Goal: Communication & Community: Answer question/provide support

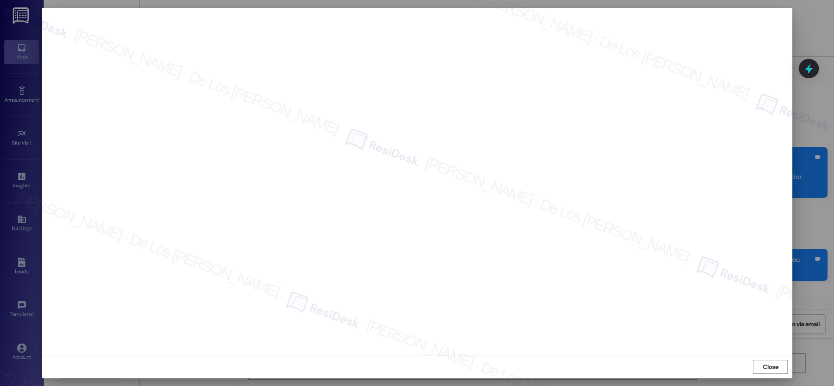
scroll to position [1725, 0]
click at [771, 363] on span "Close" at bounding box center [770, 366] width 15 height 9
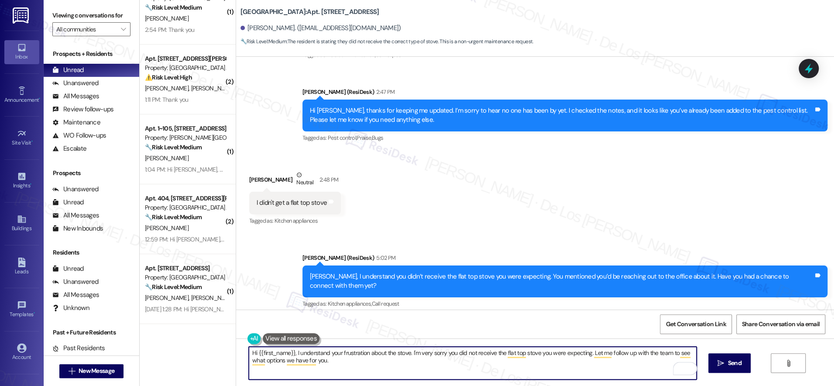
scroll to position [2324, 0]
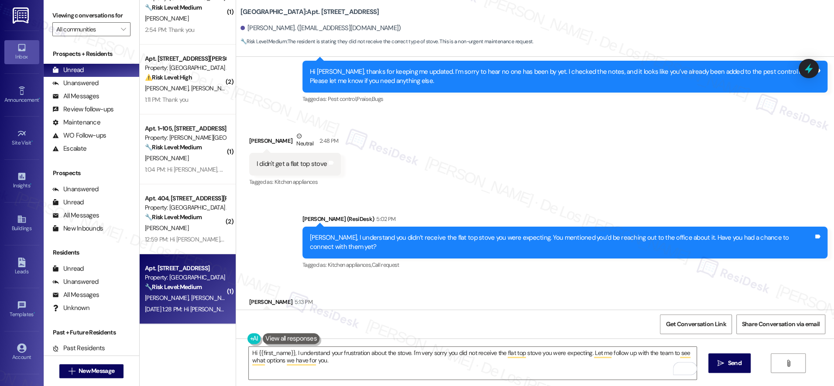
click at [183, 275] on div "Property: [GEOGRAPHIC_DATA]" at bounding box center [185, 277] width 81 height 9
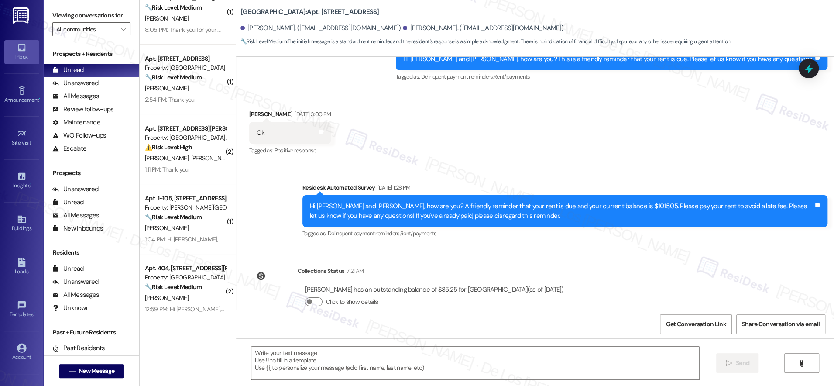
scroll to position [891, 0]
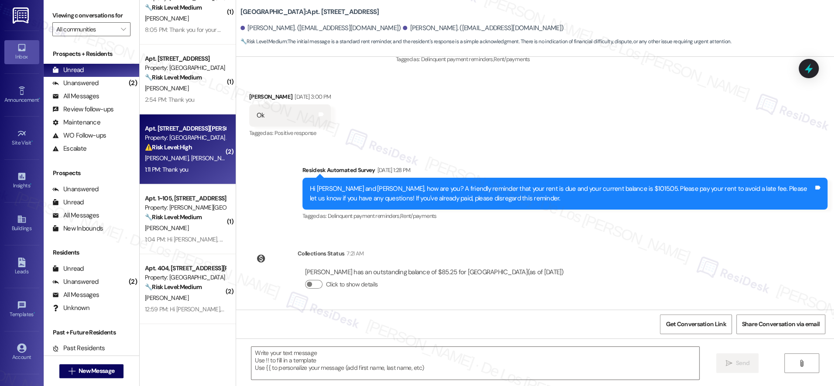
click at [191, 154] on span "L. Ransom" at bounding box center [213, 158] width 44 height 8
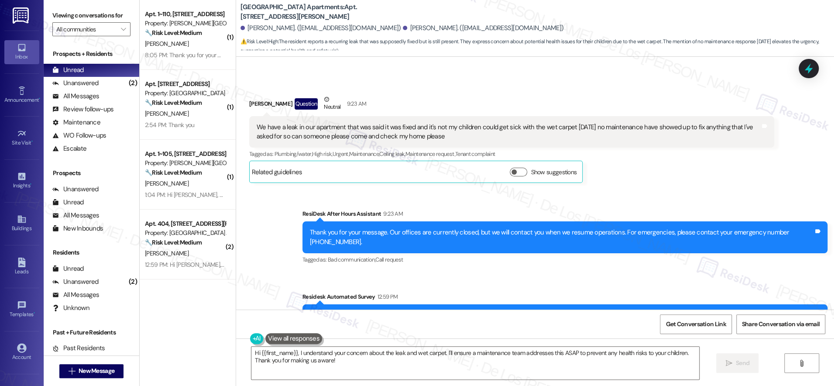
scroll to position [877, 0]
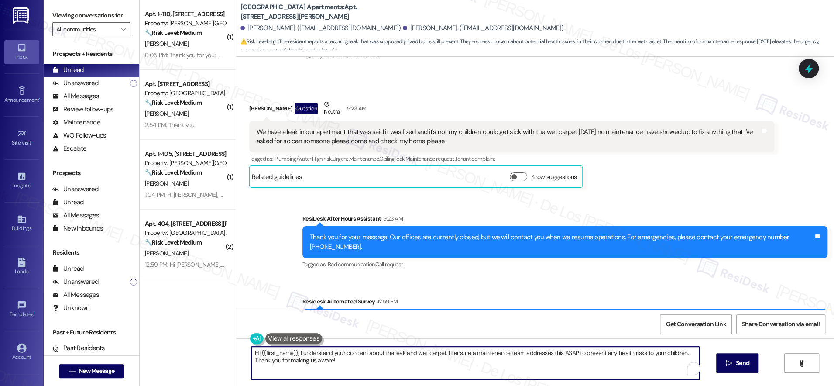
drag, startPoint x: 438, startPoint y: 352, endPoint x: 463, endPoint y: 368, distance: 29.8
click at [463, 368] on textarea "Hi {{first_name}}, I understand your concern about the leak and wet carpet. I'l…" at bounding box center [475, 362] width 448 height 33
paste textarea "the wet carpet, and I’m here to help. I see that the request was marked as comp…"
click at [642, 355] on textarea "Hi {{first_name}}, I understand your concern about the leak and the wet carpet,…" at bounding box center [473, 362] width 448 height 33
type textarea "Hi {{first_name}}, I understand your concern about the leak and the wet carpet,…"
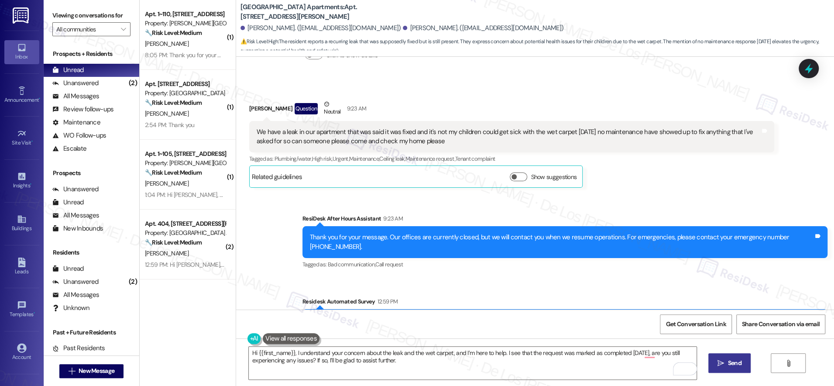
click at [739, 363] on span "Send" at bounding box center [735, 362] width 14 height 9
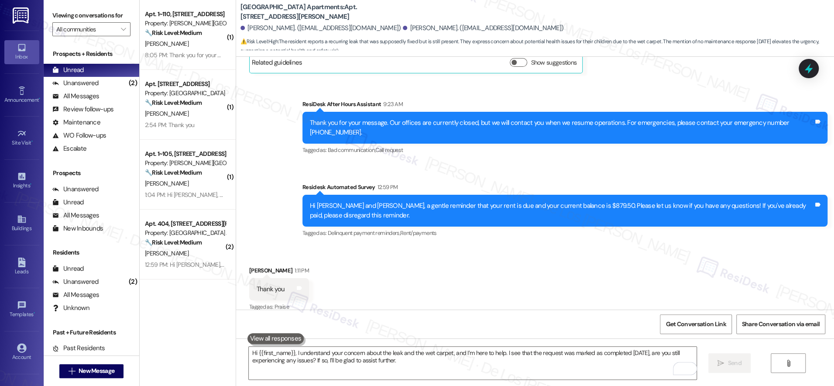
scroll to position [1061, 0]
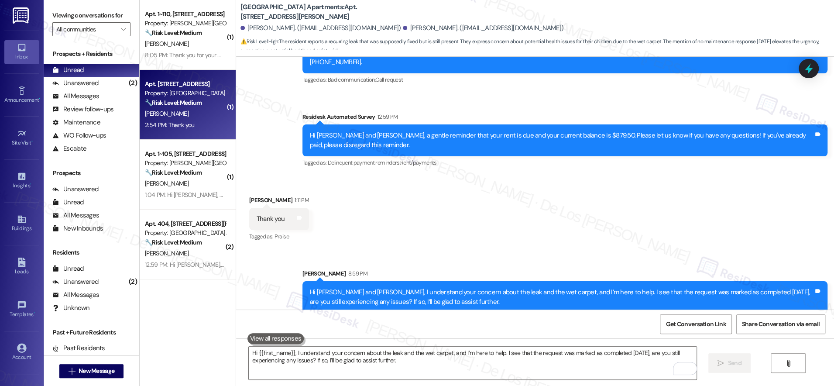
click at [198, 106] on div "🔧 Risk Level: Medium The resident is communicating about a rent payment and is …" at bounding box center [185, 102] width 81 height 9
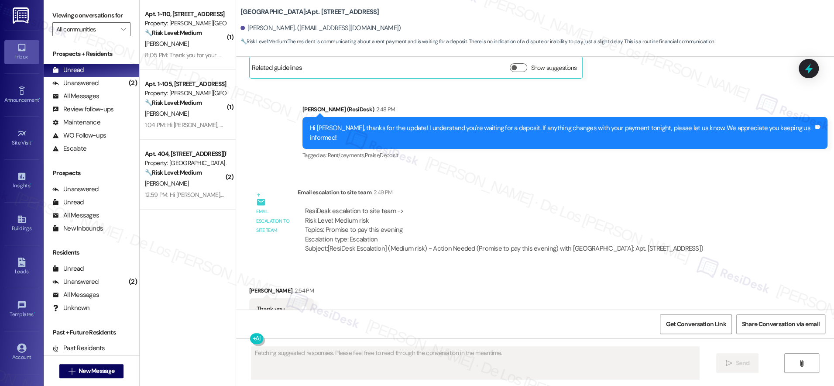
scroll to position [7365, 0]
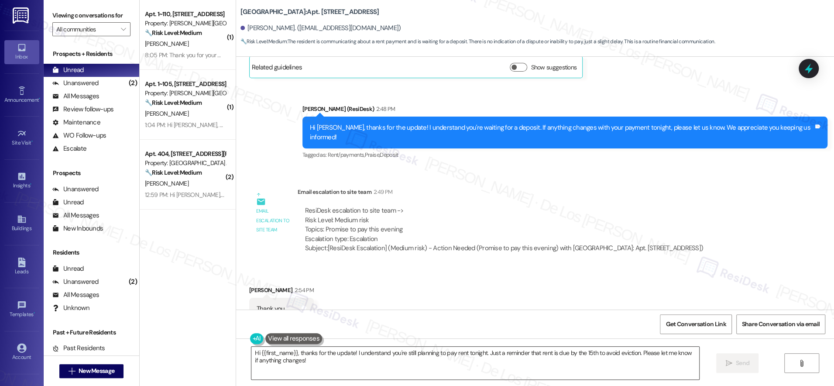
click at [381, 366] on textarea "Hi {{first_name}}, thanks for the update! I understand you're still planning to…" at bounding box center [475, 362] width 448 height 33
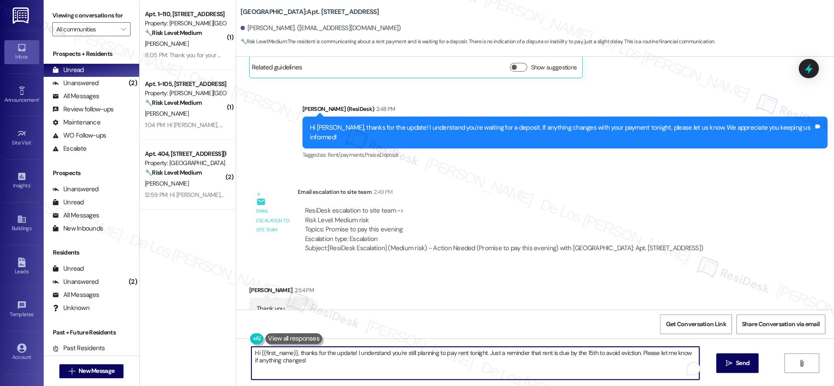
click at [381, 366] on textarea "Hi {{first_name}}, thanks for the update! I understand you're still planning to…" at bounding box center [475, 362] width 448 height 33
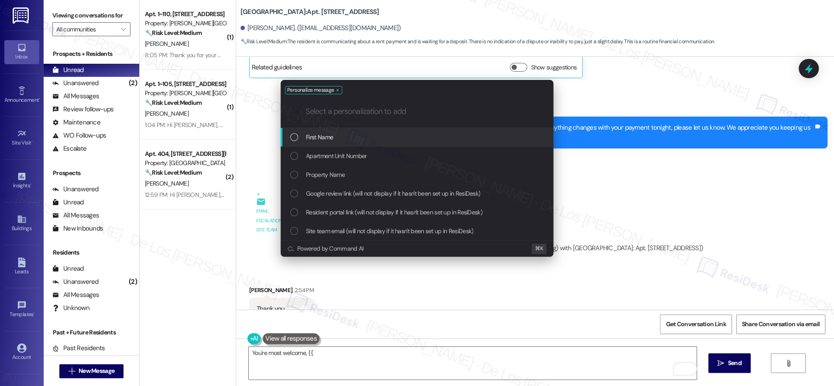
click at [346, 140] on div "First Name" at bounding box center [417, 137] width 255 height 10
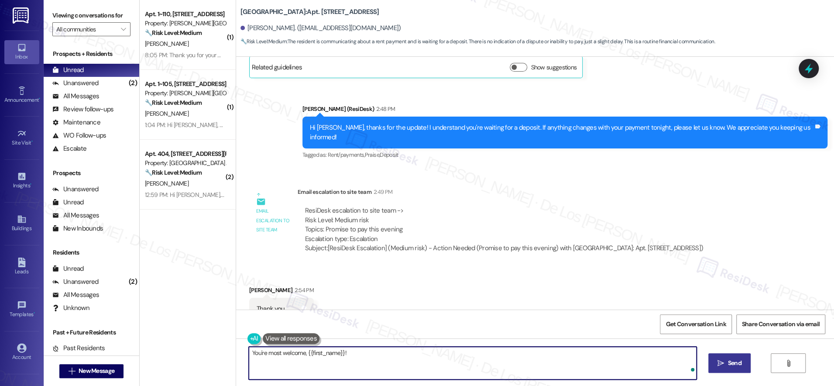
type textarea "You're most welcome, {{first_name}}!"
click at [726, 356] on button " Send" at bounding box center [729, 363] width 42 height 20
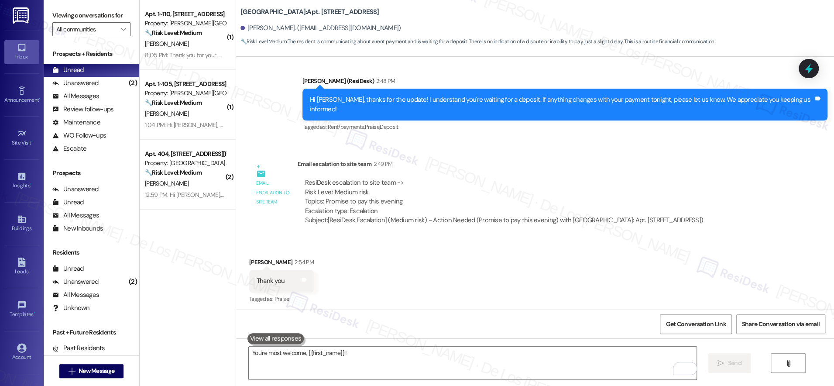
scroll to position [7425, 0]
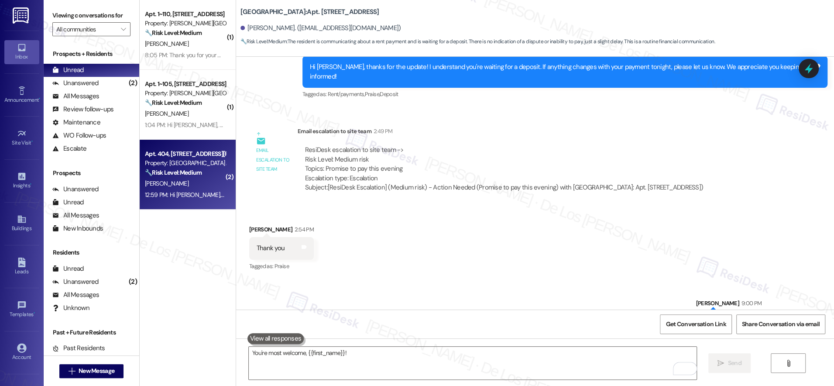
click at [173, 194] on div "12:59 PM: Hi Jessica, how are you? This is a friendly reminder that your rent i…" at bounding box center [404, 195] width 518 height 8
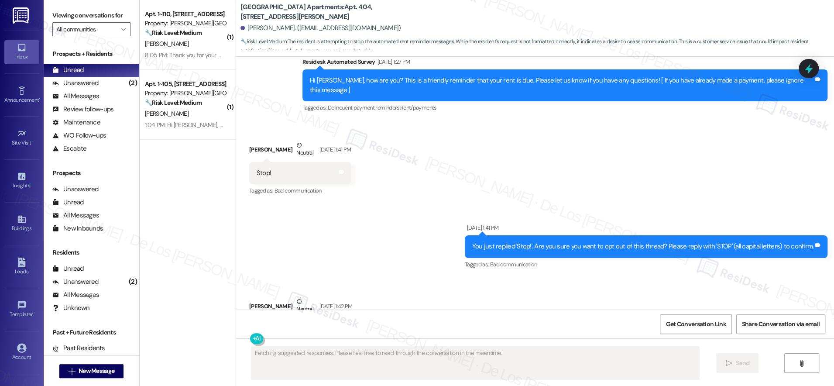
scroll to position [5153, 0]
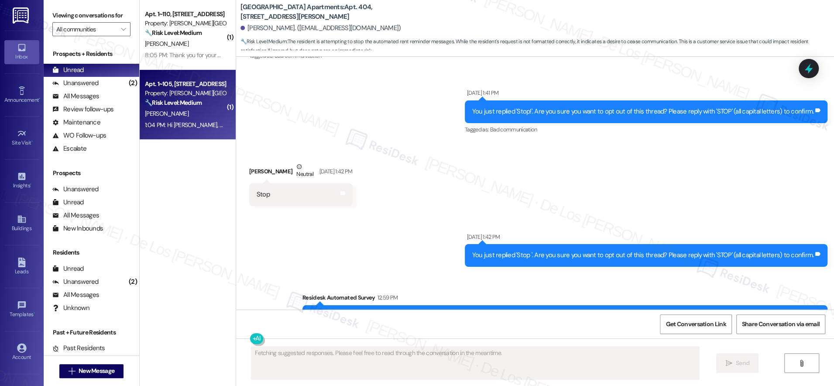
click at [191, 113] on div "L. Walton" at bounding box center [185, 113] width 82 height 11
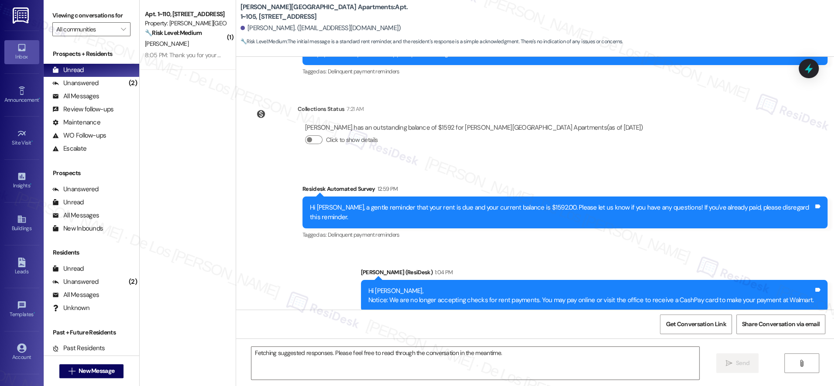
scroll to position [843, 0]
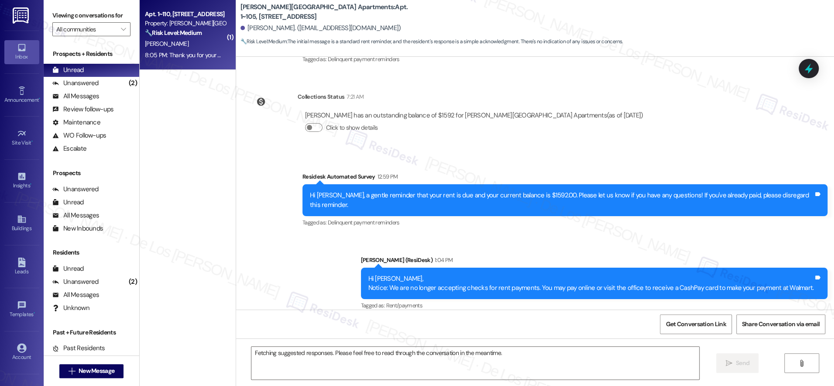
click at [181, 41] on div "A. Mason" at bounding box center [185, 43] width 82 height 11
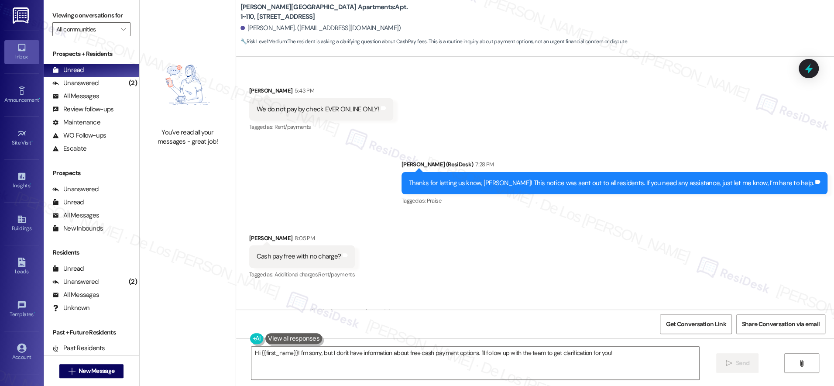
scroll to position [6569, 0]
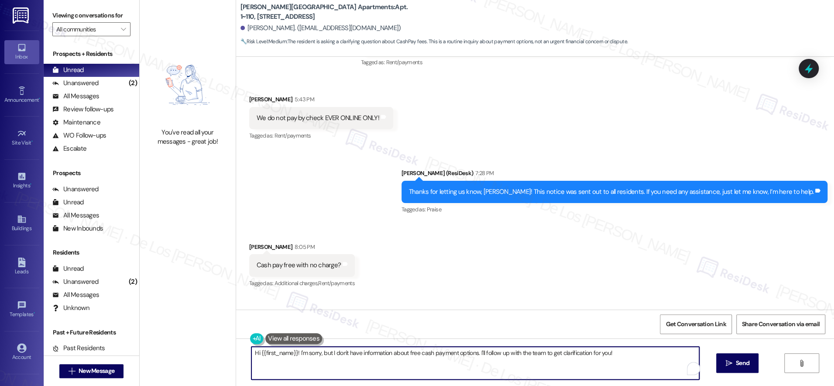
click at [328, 360] on textarea "Hi {{first_name}}! I'm sorry, but I don't have information about free cash paym…" at bounding box center [475, 362] width 448 height 33
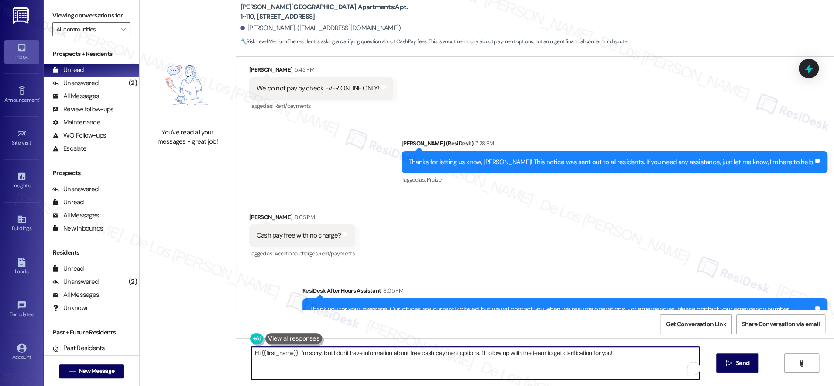
scroll to position [6599, 0]
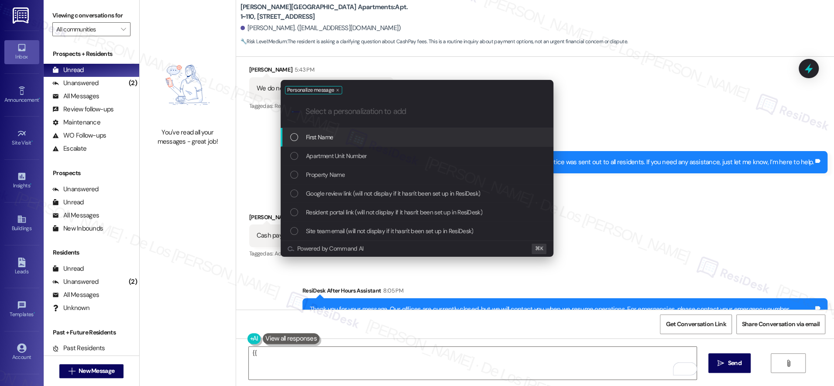
click at [334, 137] on div "First Name" at bounding box center [417, 137] width 255 height 10
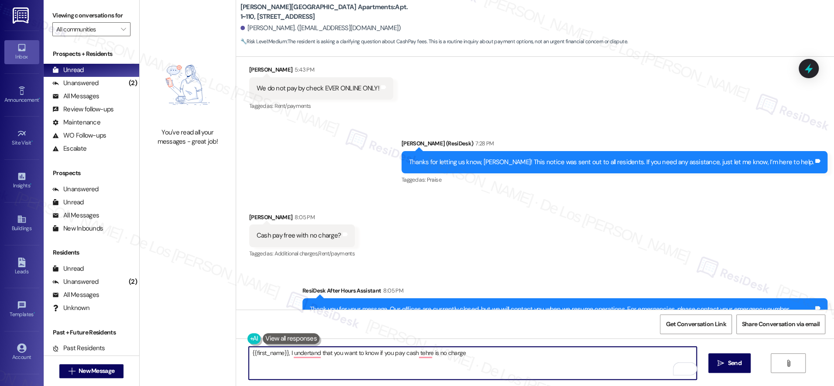
drag, startPoint x: 370, startPoint y: 353, endPoint x: 358, endPoint y: 352, distance: 11.8
click at [358, 352] on textarea "{{first_name}}, I undertand that you want to know if you pay cash tehre is no c…" at bounding box center [473, 362] width 448 height 33
click at [485, 353] on textarea "{{first_name}}, I undertand that you want to confirm if you pay cash tehre is n…" at bounding box center [473, 362] width 448 height 33
paste textarea "Hi {{first_name}}, I understand you’d like to confirm whether there’s no charge…"
click at [250, 352] on textarea "Hi {{first_name}}, I understand you’d like to confirm whether there’s no charge…" at bounding box center [473, 362] width 448 height 33
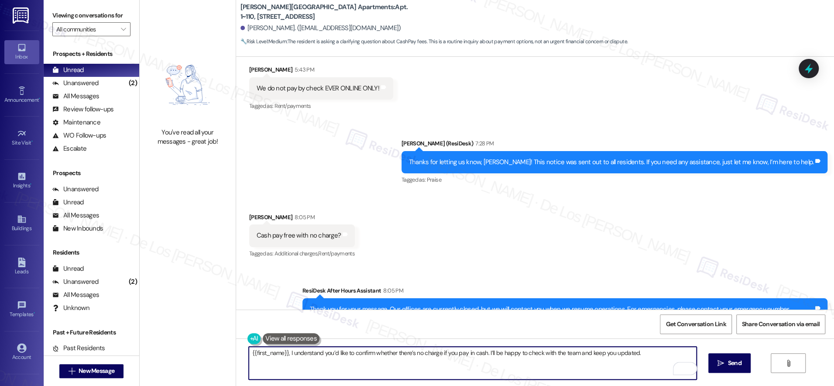
click at [665, 352] on textarea "{{first_name}}, I understand you’d like to confirm whether there’s no charge if…" at bounding box center [473, 362] width 448 height 33
type textarea "{{first_name}}, I understand you’d like to confirm whether there’s no charge if…"
click at [733, 363] on span "Send" at bounding box center [735, 362] width 14 height 9
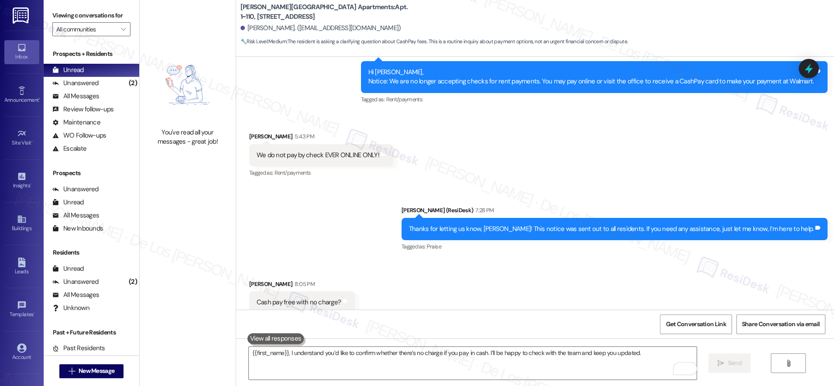
scroll to position [6660, 0]
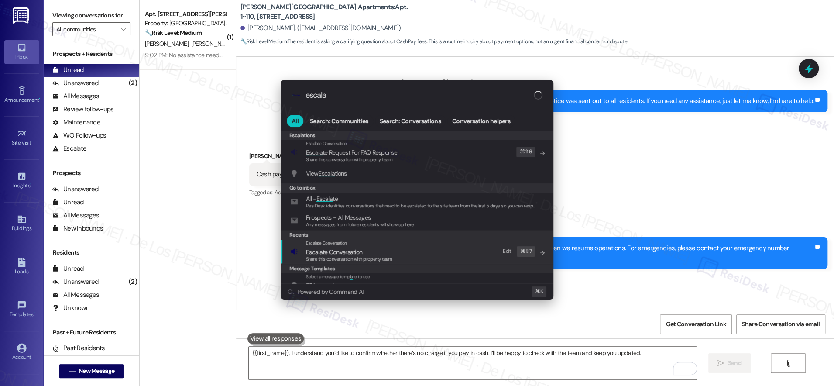
type input "escala"
click at [400, 252] on div "Escalate Conversation Escala te Conversation Share this conversation with prope…" at bounding box center [417, 252] width 255 height 24
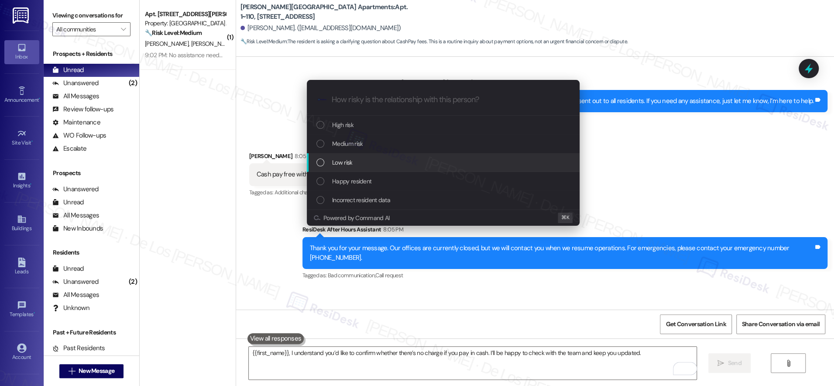
click at [369, 161] on div "Low risk" at bounding box center [443, 163] width 255 height 10
click at [389, 162] on div "Low risk" at bounding box center [443, 163] width 255 height 10
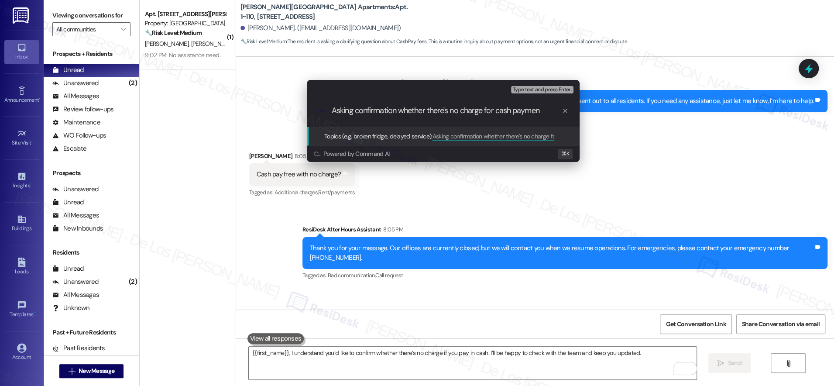
type input "Asking confirmation whether there's no charge for cash payment"
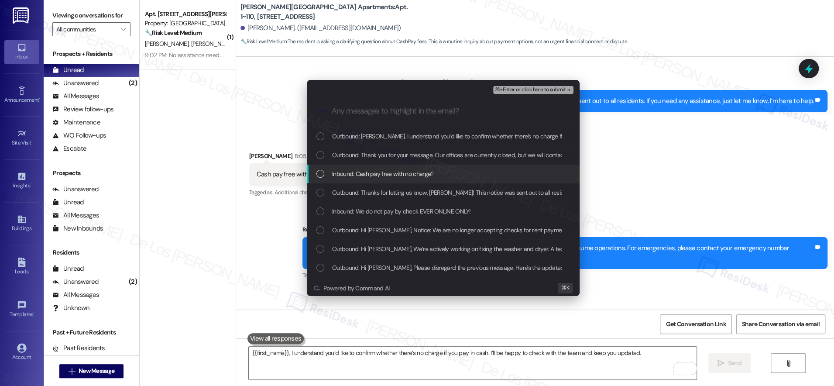
click at [405, 174] on span "Inbound: Cash pay free with no charge?" at bounding box center [382, 174] width 101 height 10
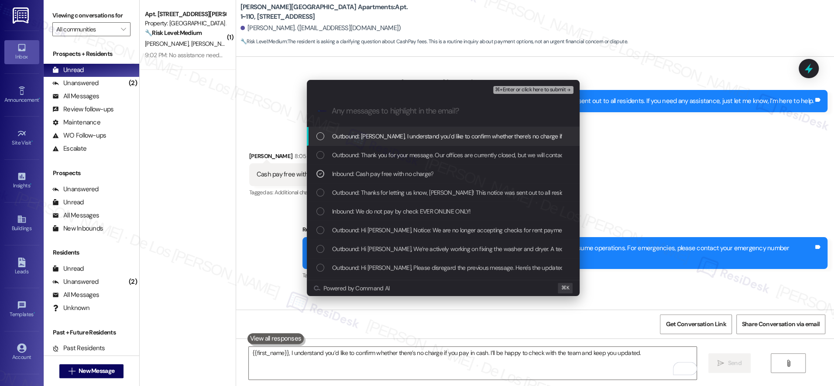
click at [525, 88] on span "⌘+Enter or click here to submit" at bounding box center [530, 90] width 71 height 6
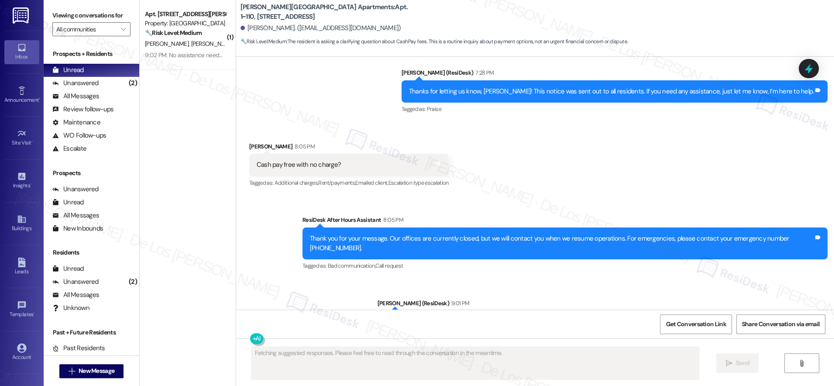
scroll to position [6673, 0]
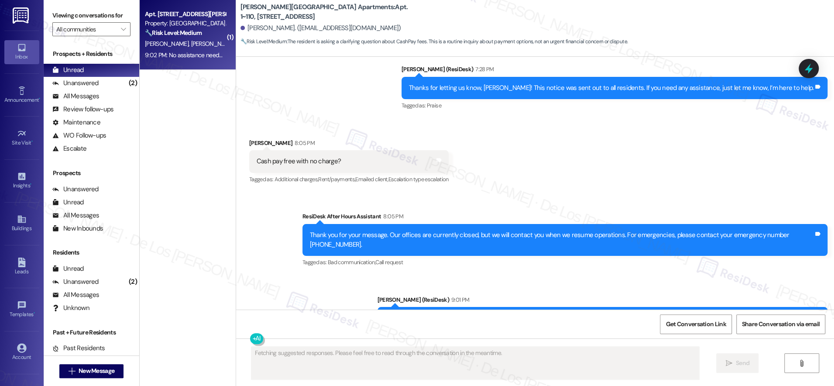
click at [189, 46] on div "T. Harden L. Ransom" at bounding box center [185, 43] width 82 height 11
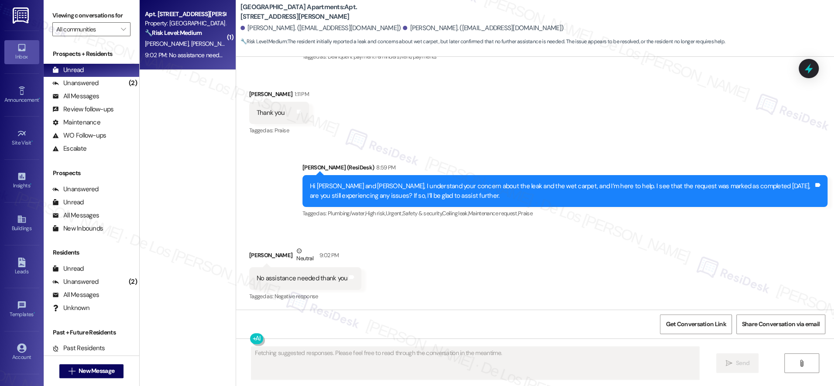
scroll to position [1157, 0]
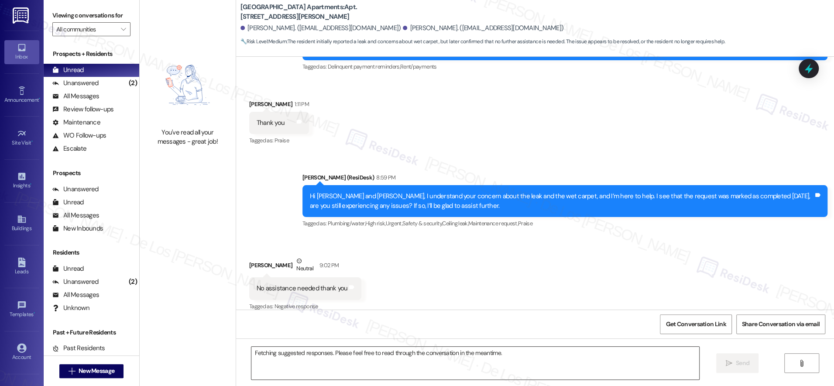
click at [332, 362] on textarea "Fetching suggested responses. Please feel free to read through the conversation…" at bounding box center [475, 362] width 448 height 33
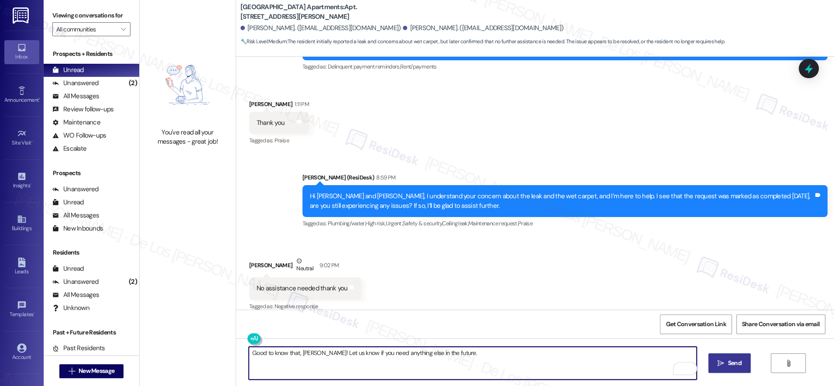
type textarea "Good to know that, Tamara! Let us know if you need anything else in the future."
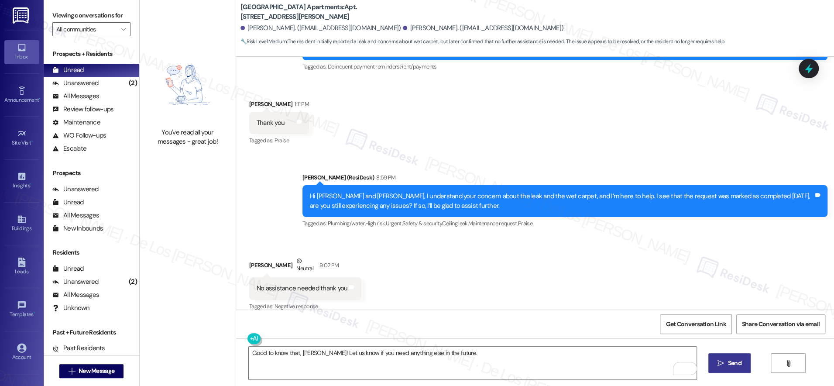
click at [737, 360] on span "Send" at bounding box center [735, 362] width 14 height 9
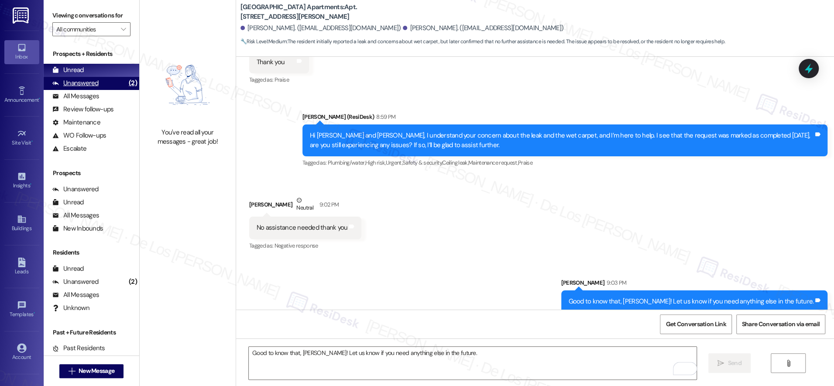
click at [127, 88] on div "(2)" at bounding box center [133, 83] width 13 height 14
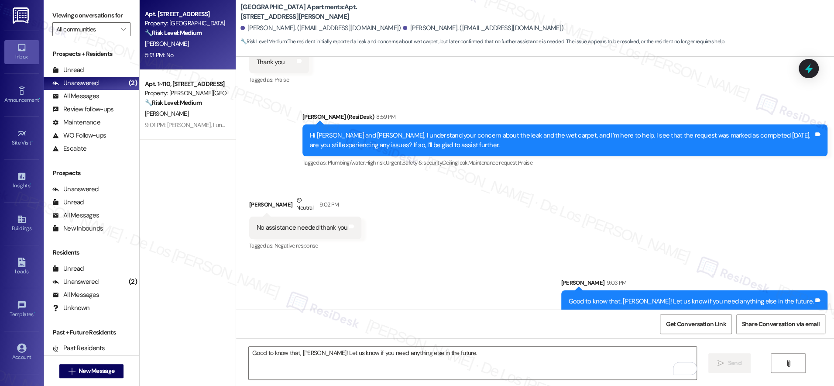
click at [208, 54] on div "5:13 PM: No 5:13 PM: No" at bounding box center [185, 55] width 82 height 11
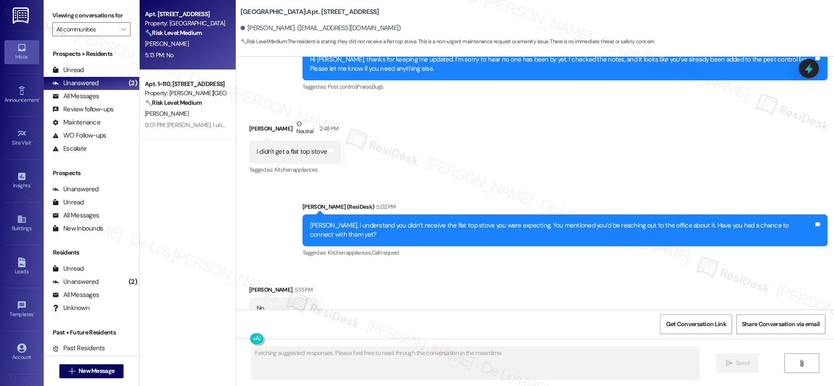
scroll to position [2336, 0]
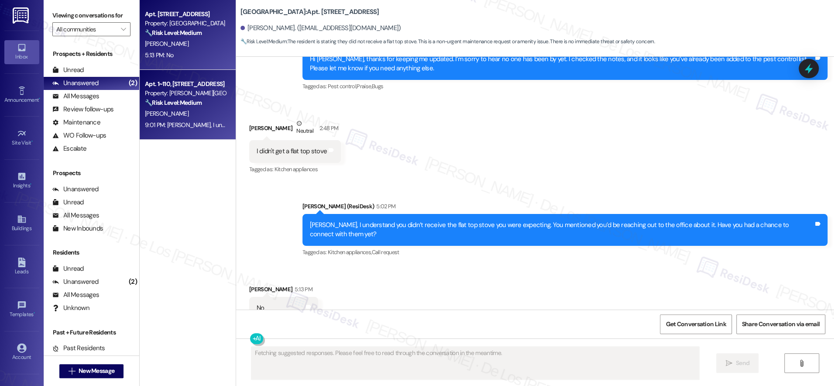
click at [210, 126] on div "9:01 PM: Anthony S, I understand you’d like to confirm whether there’s no charg…" at bounding box center [354, 125] width 418 height 8
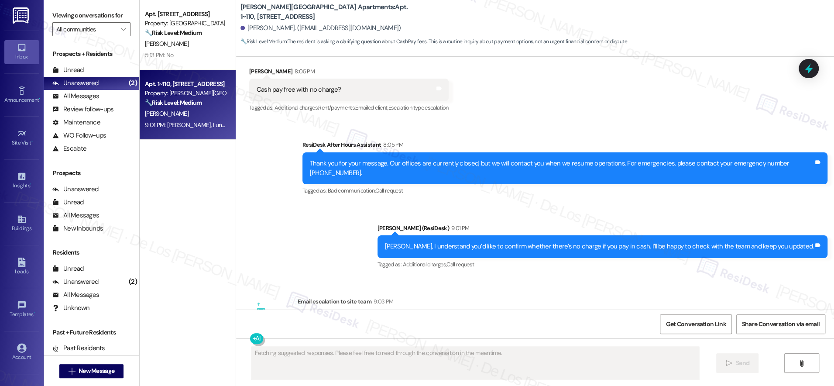
scroll to position [6780, 0]
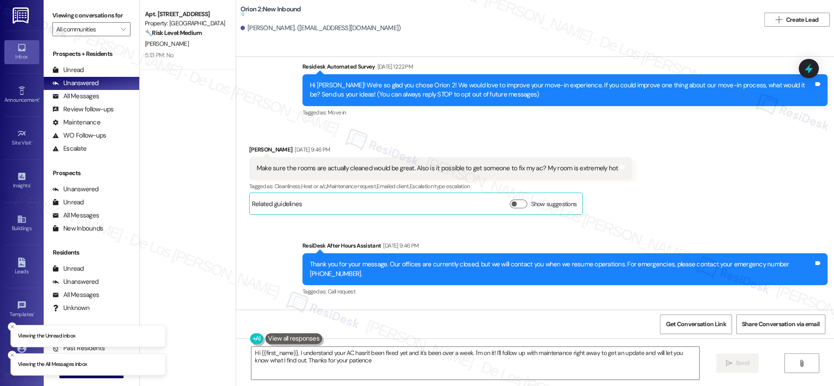
type textarea "Hi {{first_name}}, I understand your AC hasn't been fixed yet and it's been ove…"
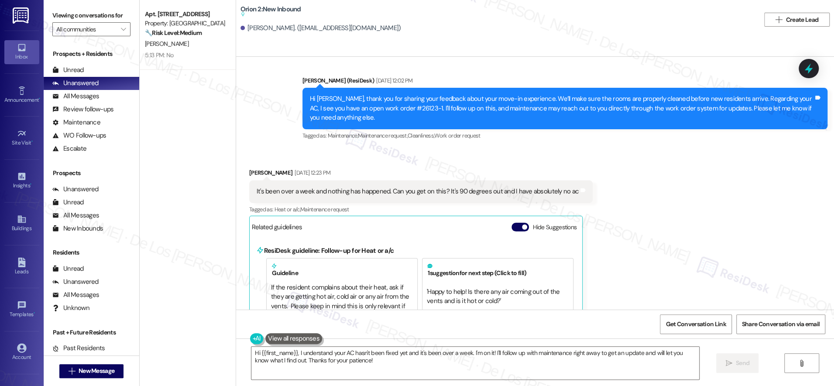
scroll to position [454, 0]
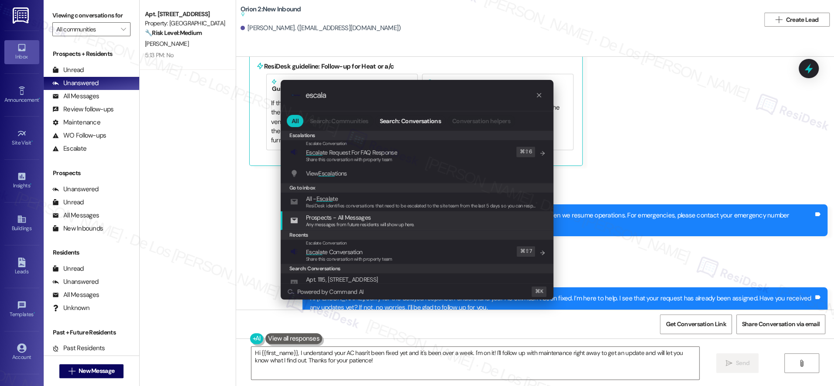
type input "escala"
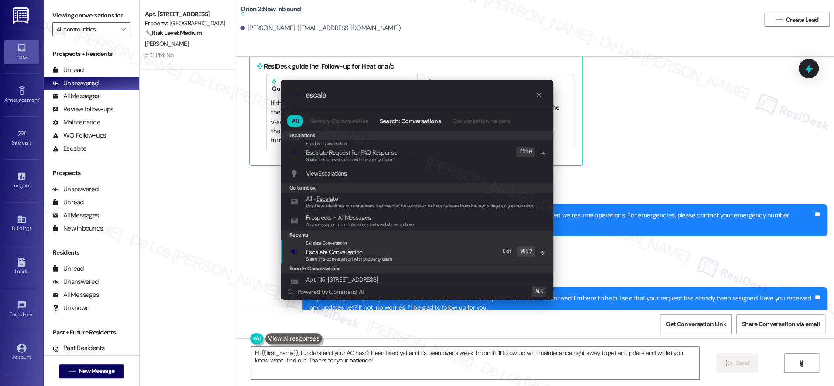
drag, startPoint x: 407, startPoint y: 244, endPoint x: 397, endPoint y: 196, distance: 49.1
click at [407, 243] on div "Escalate Conversation Escala te Conversation Share this conversation with prope…" at bounding box center [417, 252] width 255 height 24
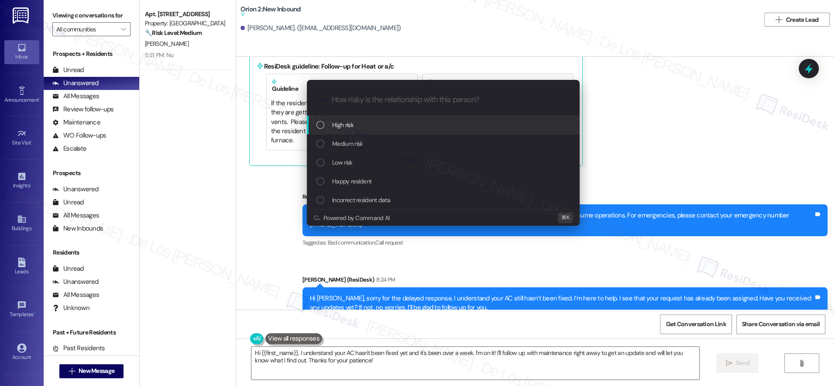
click at [375, 131] on div "High risk" at bounding box center [443, 125] width 273 height 19
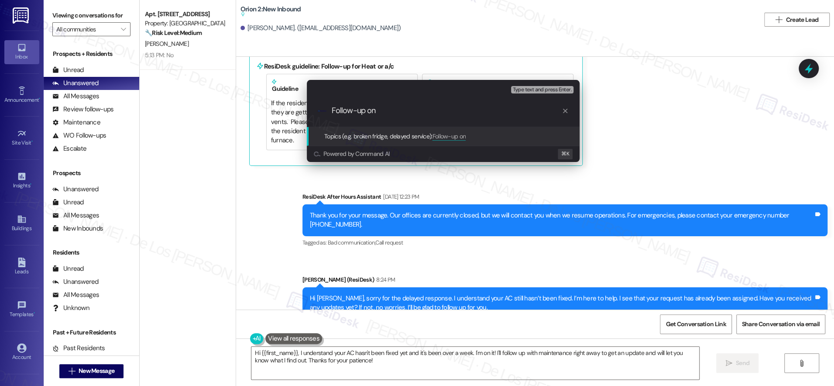
paste input "Service Request #26123"
drag, startPoint x: 432, startPoint y: 109, endPoint x: 379, endPoint y: 110, distance: 53.7
click at [379, 110] on input "Follow-up on Service Request #26123" at bounding box center [447, 110] width 230 height 9
click at [465, 113] on input "Follow-up on Work Order #26123" at bounding box center [447, 110] width 230 height 9
type input "Follow-up on Work Order #26123 - AC Issue"
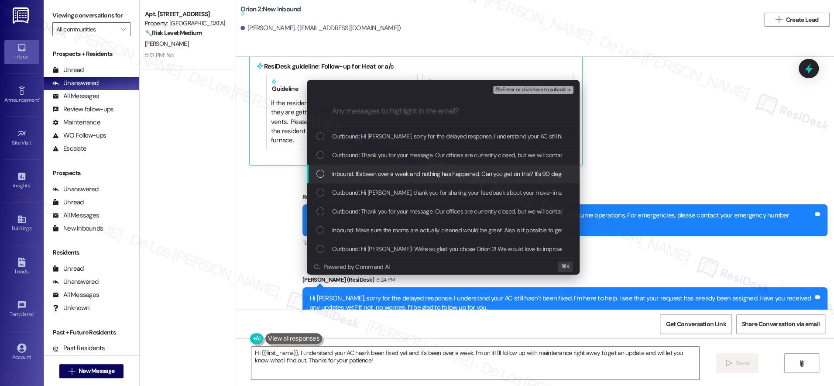
click at [488, 169] on span "Inbound: It's been over a week and nothing has happened. Can you get on this? I…" at bounding box center [492, 174] width 321 height 10
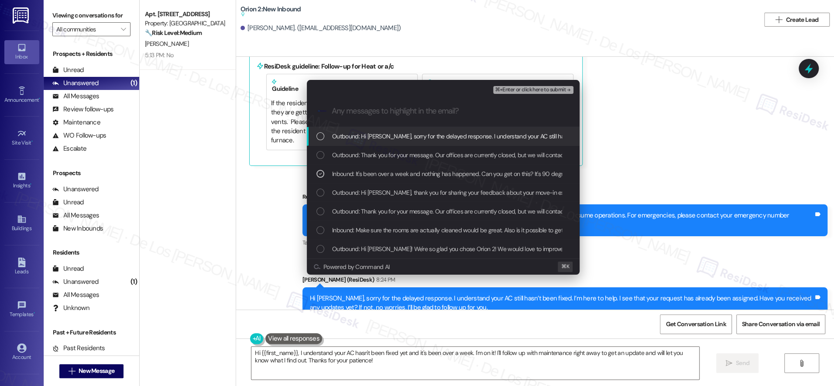
click at [529, 92] on span "⌘+Enter or click here to submit" at bounding box center [530, 90] width 71 height 6
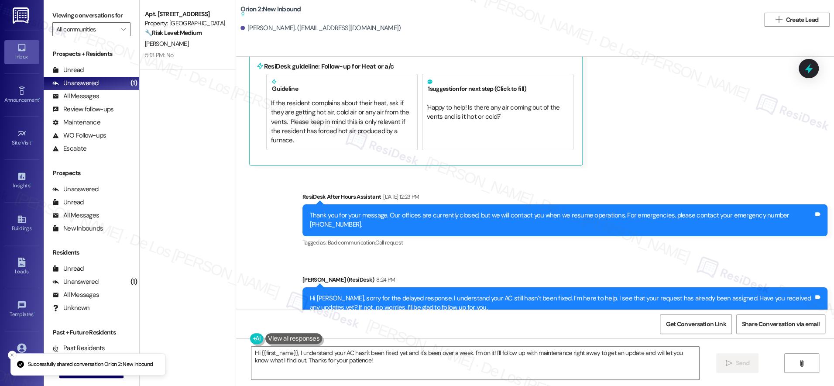
scroll to position [348, 0]
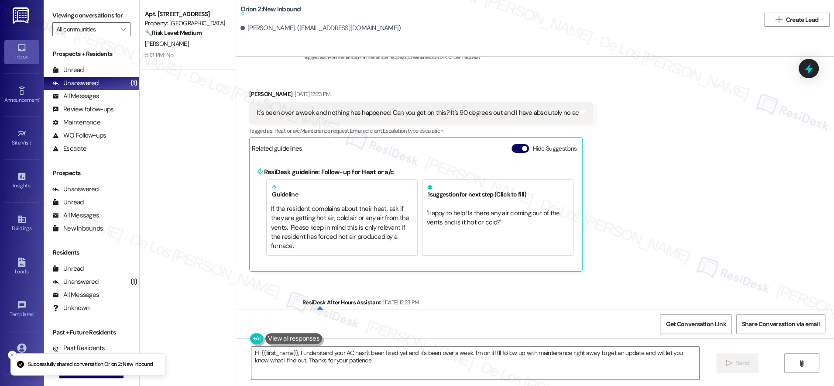
type textarea "Hi {{first_name}}, I understand your AC hasn't been fixed yet and it's been ove…"
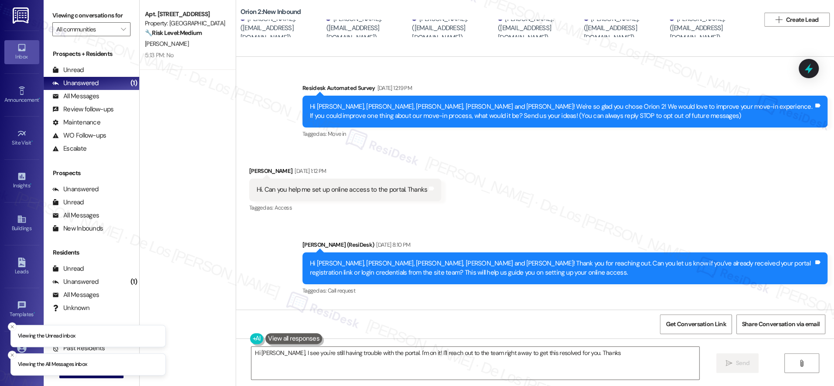
scroll to position [645, 0]
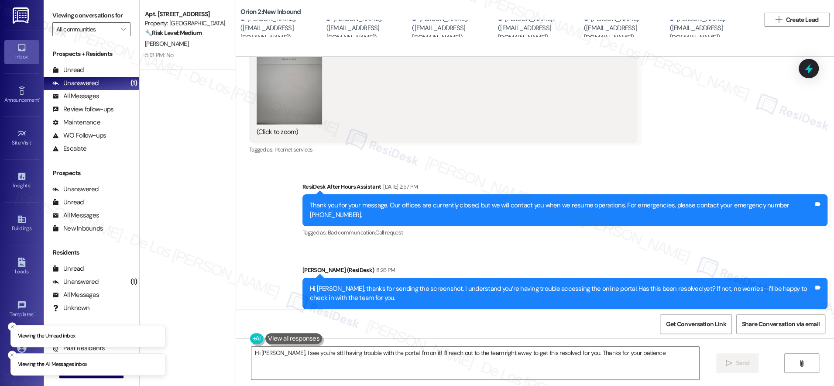
type textarea "Hi [PERSON_NAME], I see you're still having trouble with the portal. I'm on it!…"
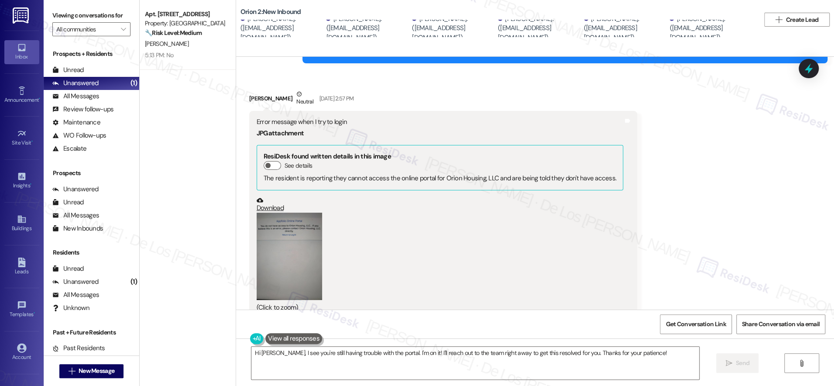
scroll to position [425, 0]
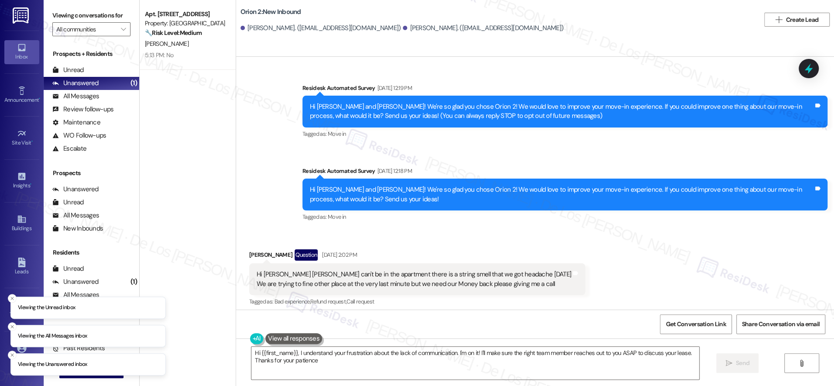
type textarea "Hi {{first_name}}, I understand your frustration about the lack of communicatio…"
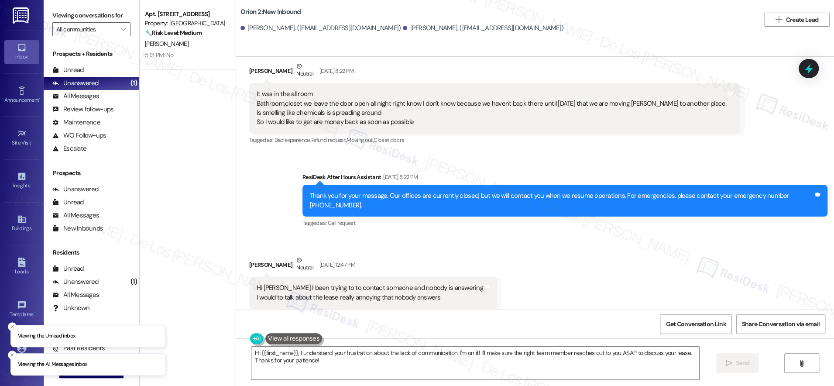
scroll to position [448, 0]
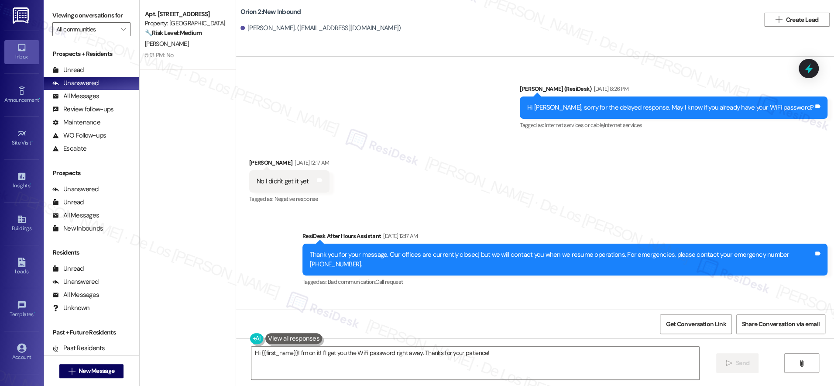
scroll to position [1421, 0]
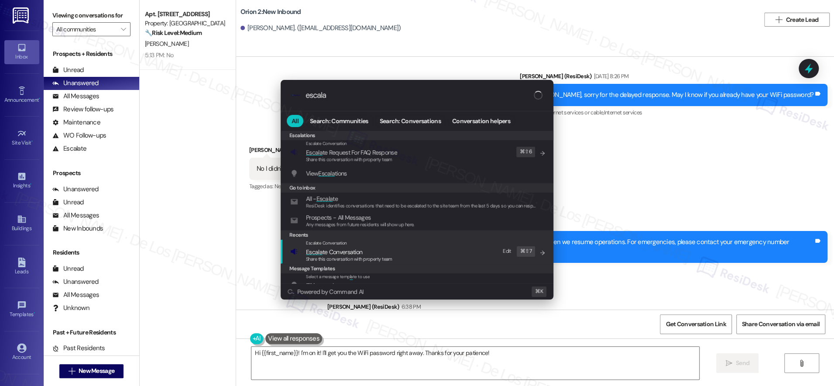
type input "escala"
click at [391, 246] on div "Escalate Conversation Escala te Conversation Share this conversation with prope…" at bounding box center [349, 252] width 86 height 24
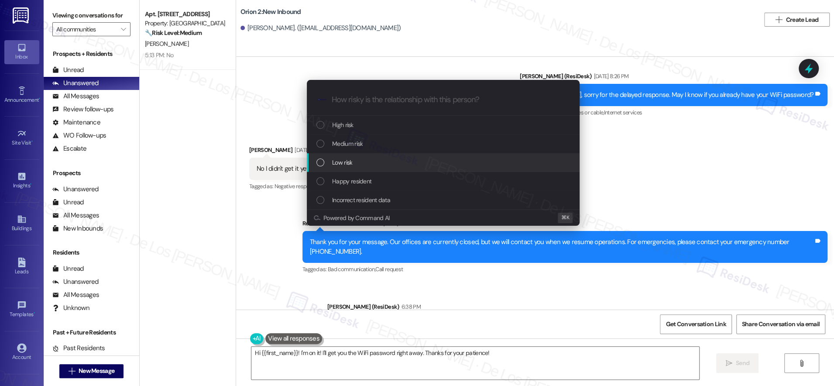
drag, startPoint x: 353, startPoint y: 161, endPoint x: 408, endPoint y: 162, distance: 55.0
click at [353, 162] on div "Low risk" at bounding box center [443, 163] width 255 height 10
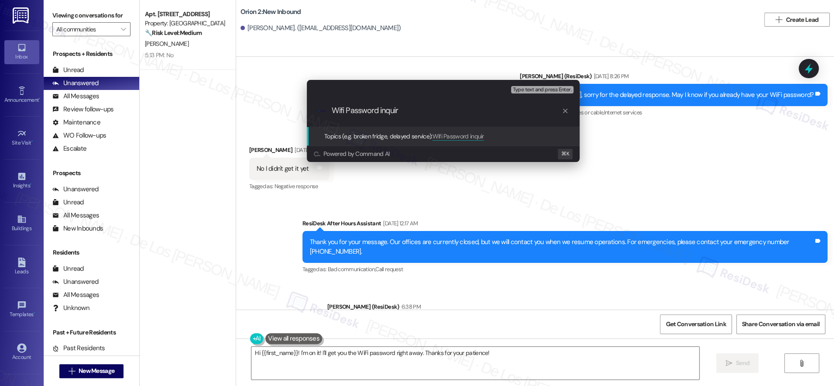
type input "Wifi Password inquiry"
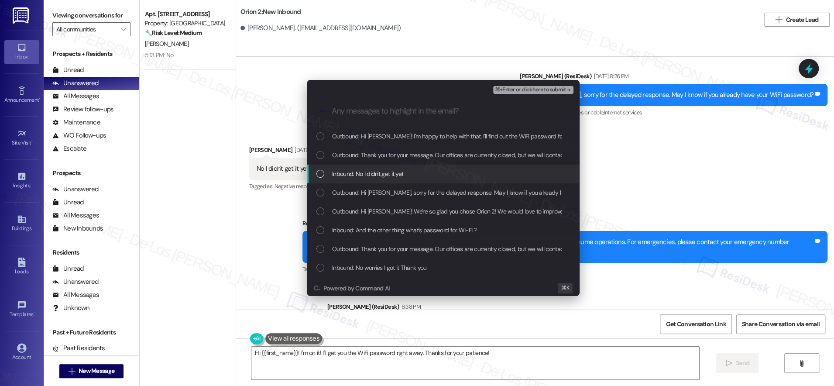
click at [428, 173] on div "Inbound: No I didn't get it yet" at bounding box center [443, 174] width 255 height 10
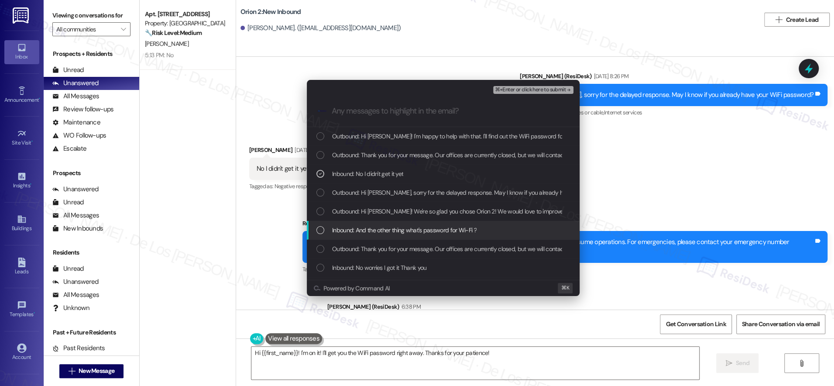
click at [431, 227] on span "Inbound: And the other thing what's password for Wi-Fi ?" at bounding box center [404, 230] width 144 height 10
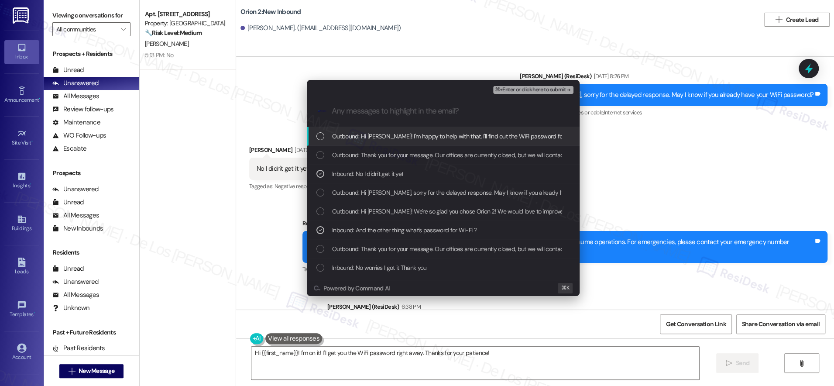
click at [526, 91] on span "⌘+Enter or click here to submit" at bounding box center [530, 90] width 71 height 6
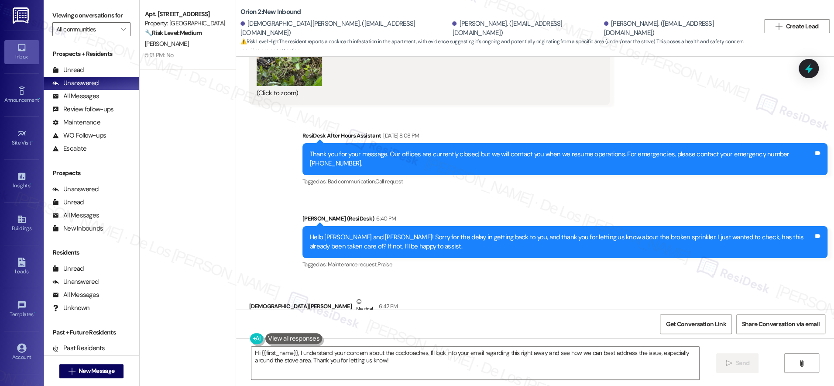
scroll to position [200, 0]
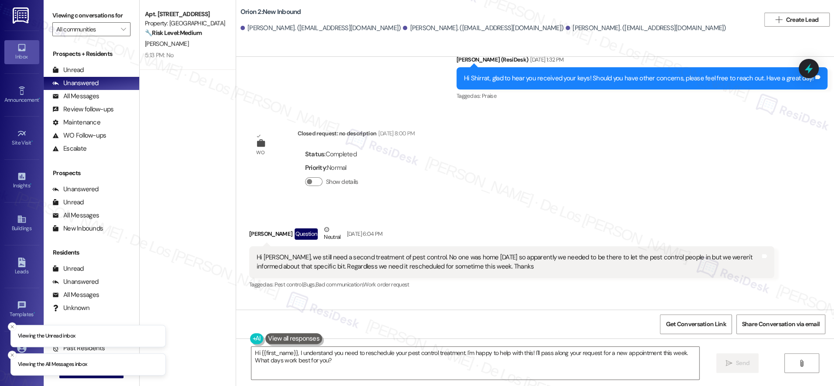
scroll to position [2731, 0]
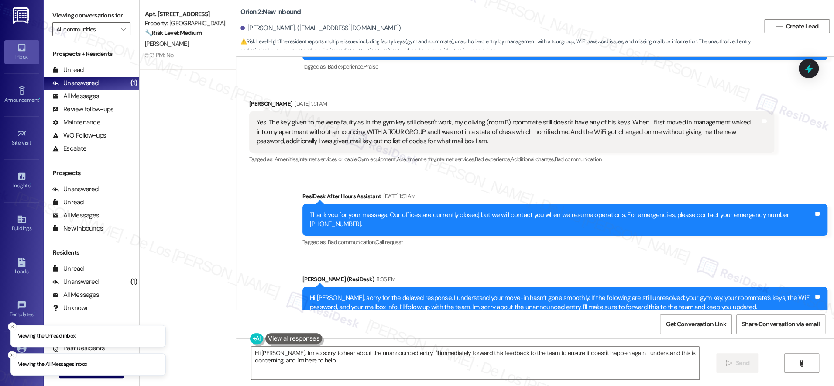
scroll to position [317, 0]
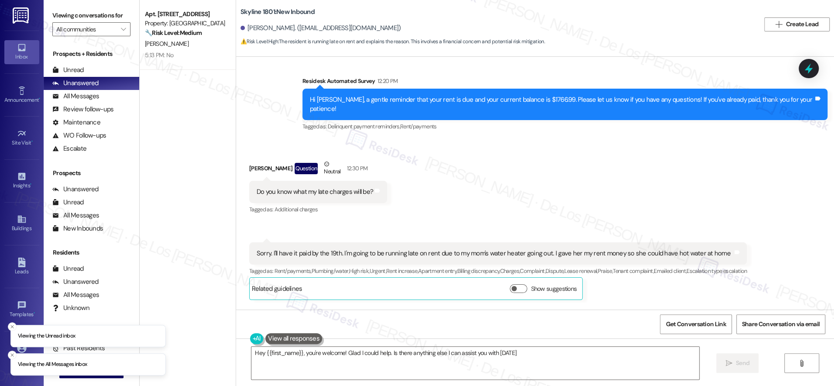
type textarea "Hey {{first_name}}, you're welcome! Glad I could help. Is there anything else I…"
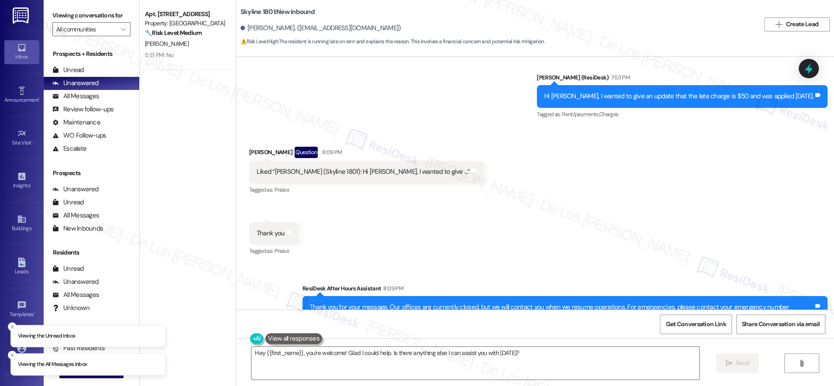
scroll to position [680, 0]
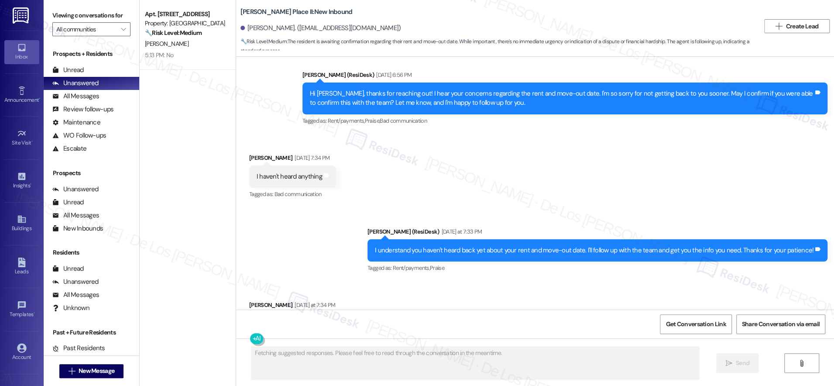
scroll to position [412, 0]
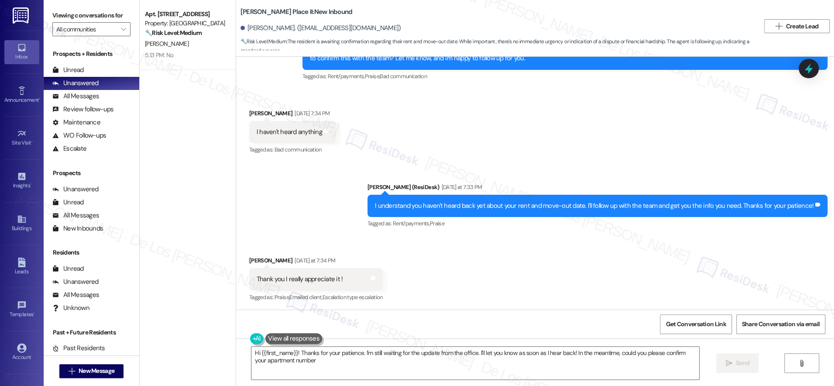
type textarea "Hi {{first_name}}! Thanks for your patience. I'm still waiting for the update f…"
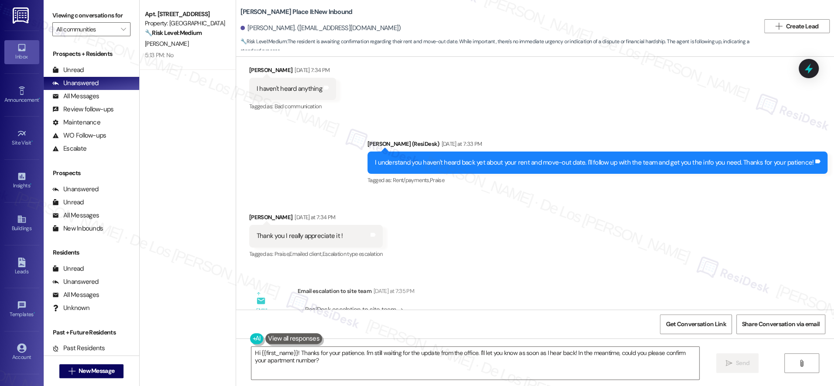
scroll to position [737, 0]
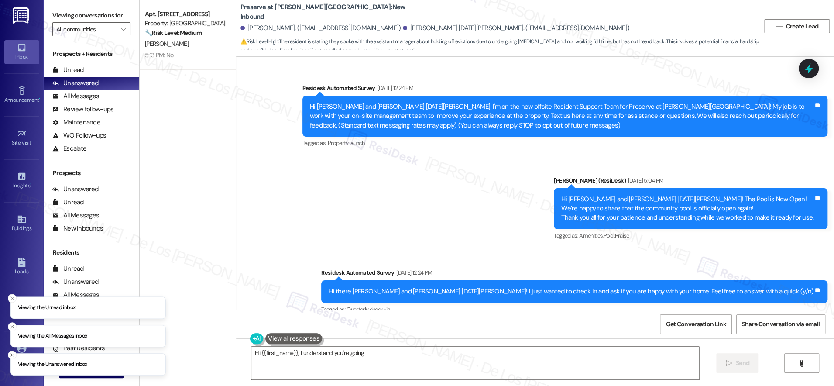
scroll to position [9486, 0]
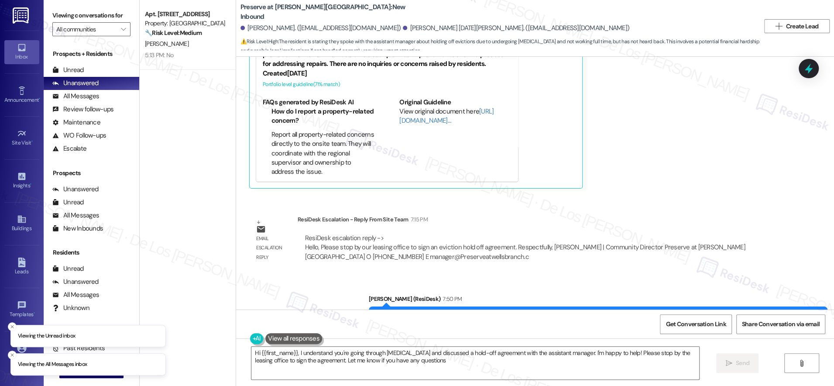
type textarea "Hi {{first_name}}, I understand you're going through [MEDICAL_DATA] and discuss…"
